Goal: Task Accomplishment & Management: Manage account settings

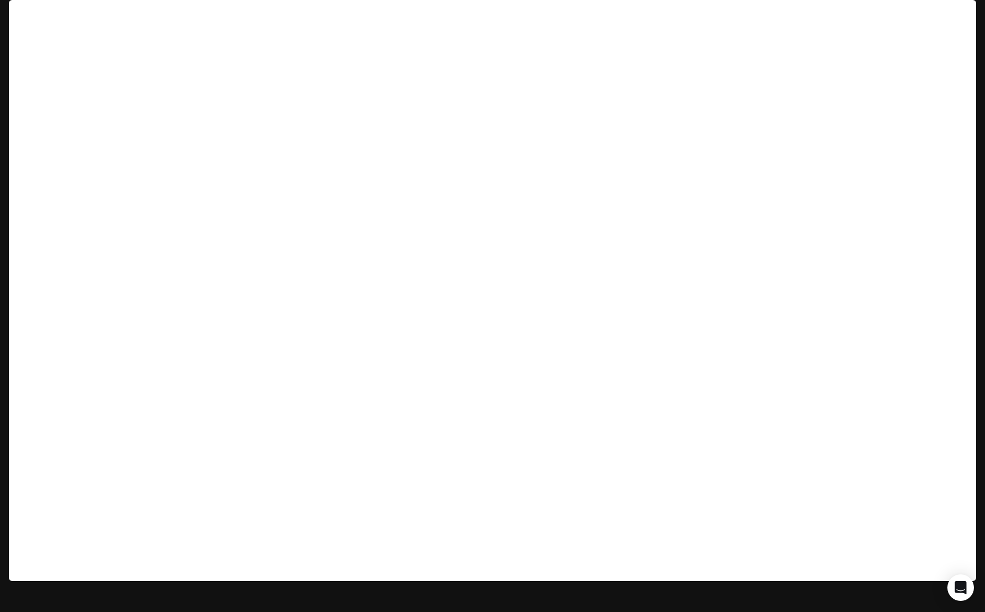
click at [855, 13] on span "Runtime" at bounding box center [856, 16] width 29 height 14
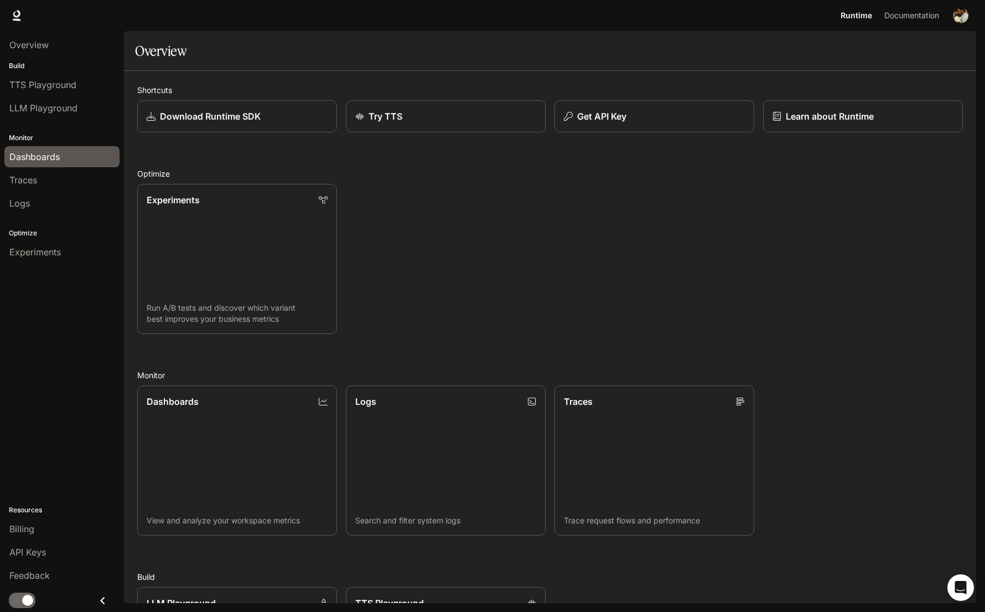
click at [55, 155] on span "Dashboards" at bounding box center [34, 156] width 50 height 13
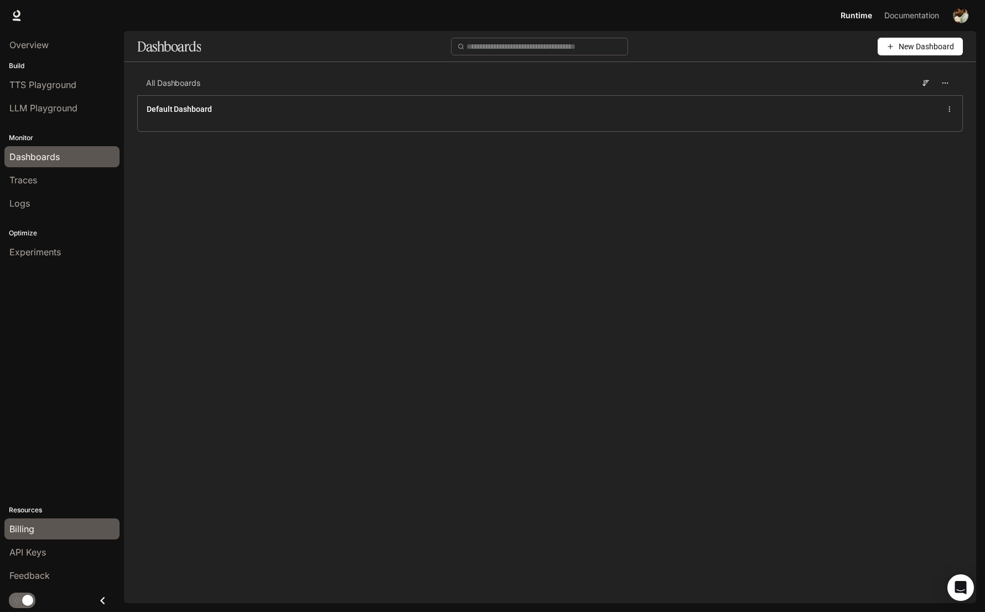
click at [24, 531] on span "Billing" at bounding box center [21, 528] width 25 height 13
